Goal: Transaction & Acquisition: Purchase product/service

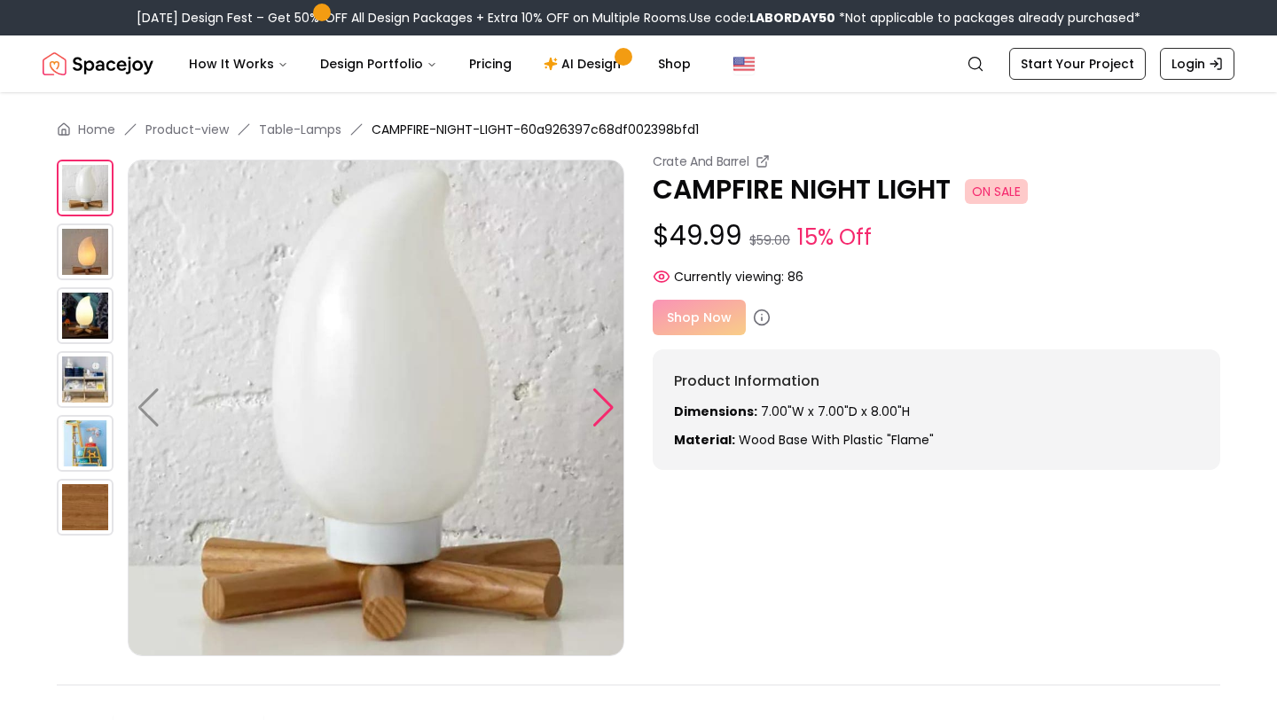
click at [604, 410] on div at bounding box center [603, 407] width 24 height 39
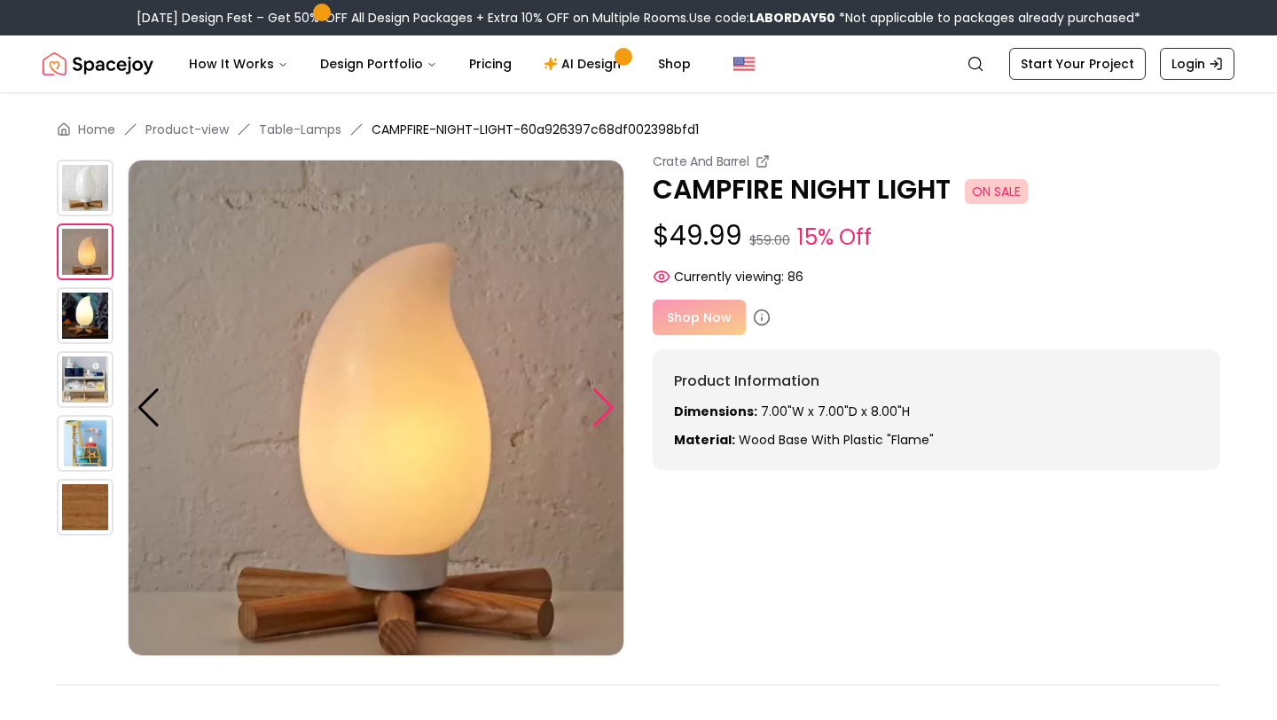
click at [604, 410] on div at bounding box center [603, 407] width 24 height 39
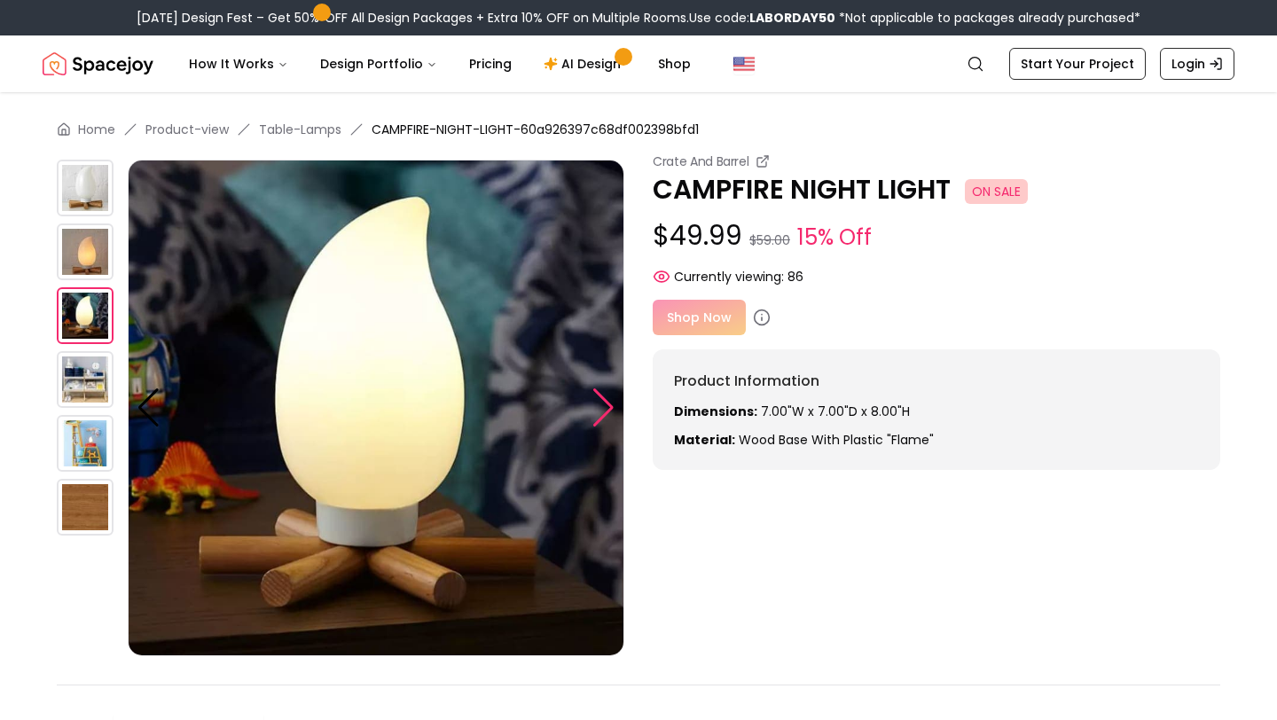
click at [604, 410] on div at bounding box center [603, 407] width 24 height 39
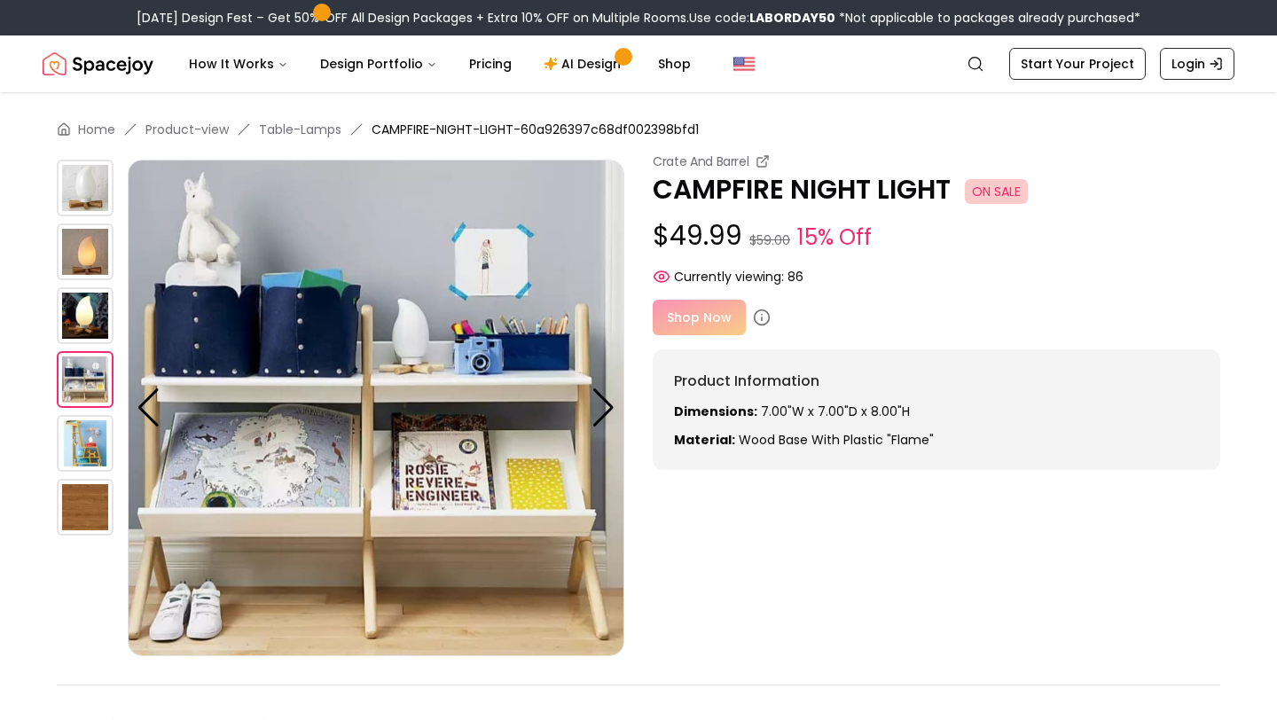
click at [684, 323] on div "Shop Now" at bounding box center [936, 317] width 567 height 35
click at [601, 399] on div at bounding box center [603, 407] width 24 height 39
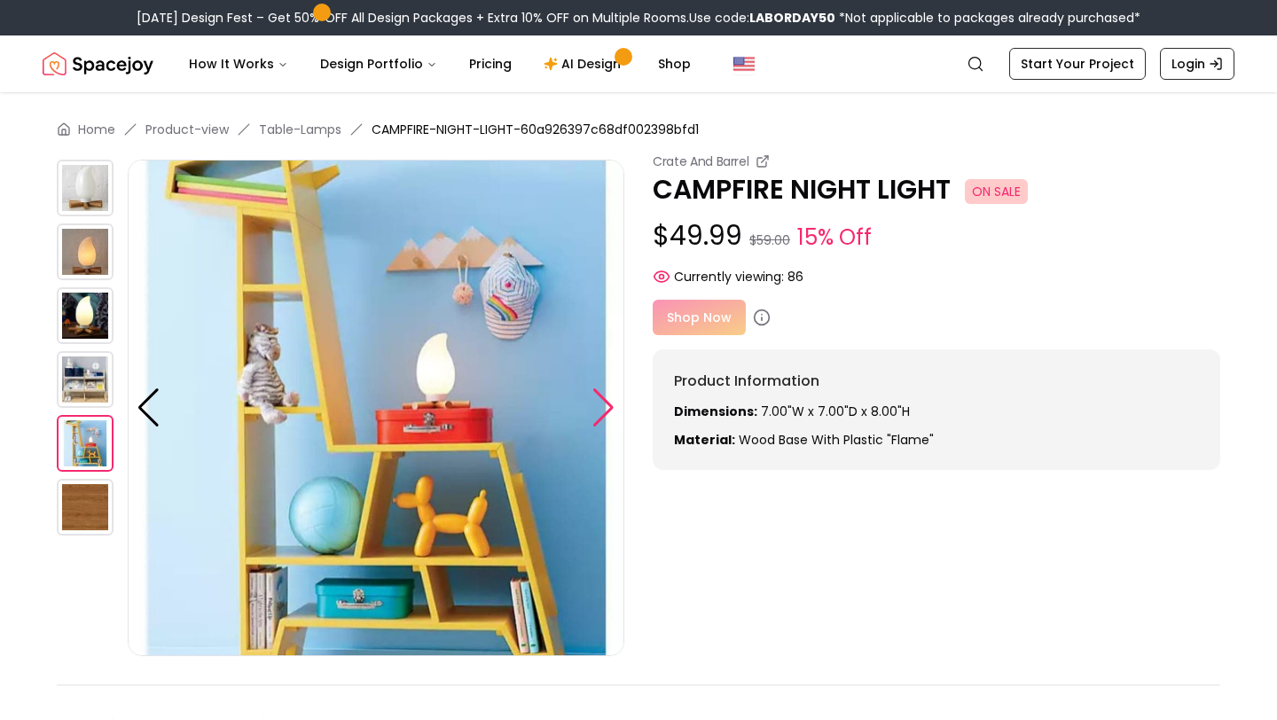
click at [601, 399] on div at bounding box center [603, 407] width 24 height 39
